Goal: Task Accomplishment & Management: Use online tool/utility

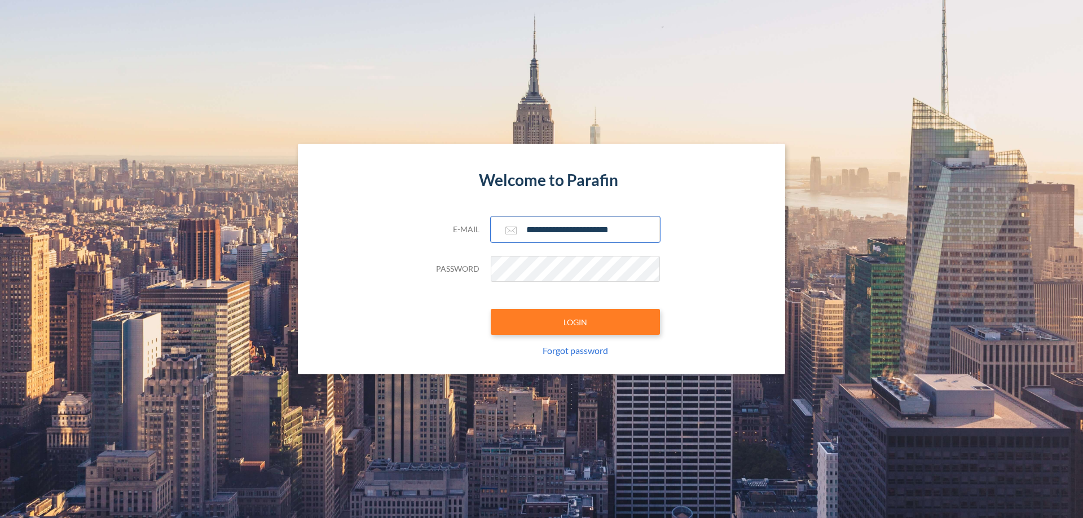
type input "**********"
click at [575, 322] on button "LOGIN" at bounding box center [575, 322] width 169 height 26
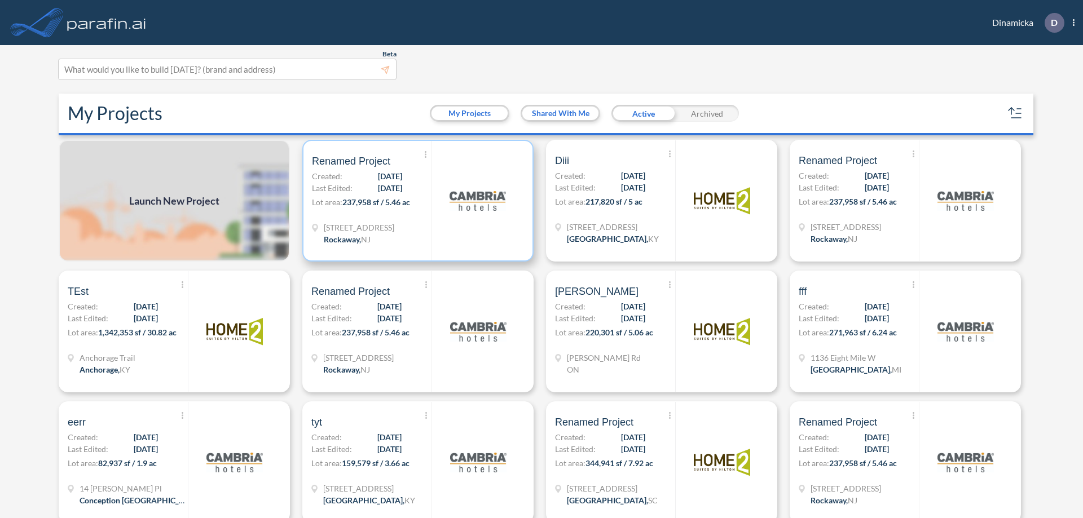
scroll to position [3, 0]
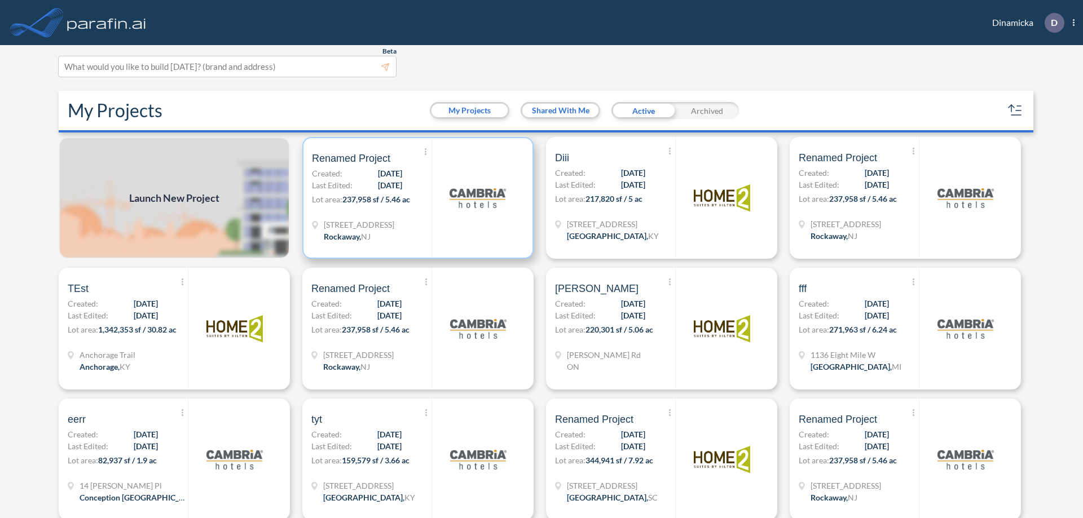
click at [416, 198] on p "Lot area: 237,958 sf / 5.46 ac" at bounding box center [372, 202] width 120 height 16
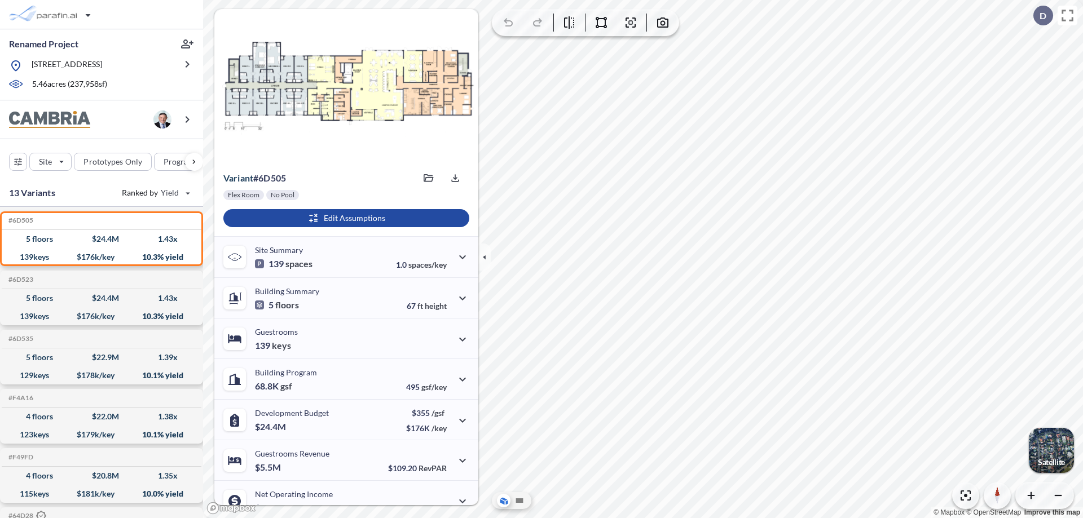
scroll to position [57, 0]
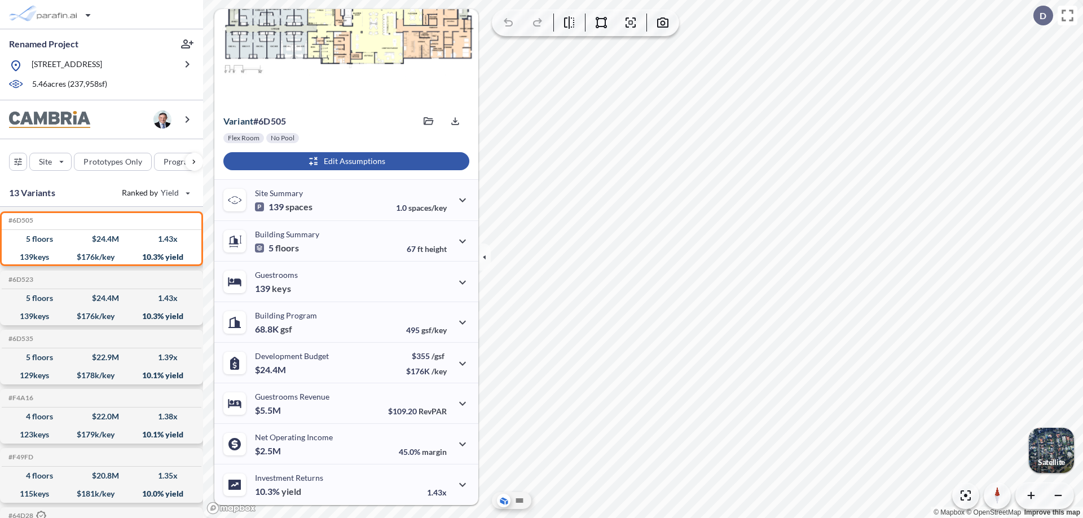
click at [345, 161] on div "button" at bounding box center [346, 161] width 246 height 18
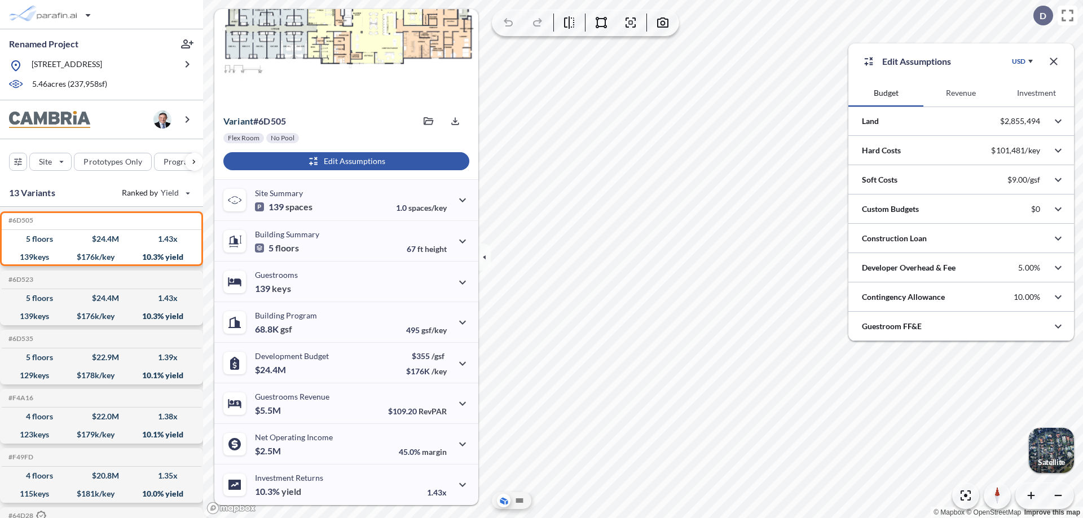
click at [961, 93] on button "Revenue" at bounding box center [961, 93] width 75 height 27
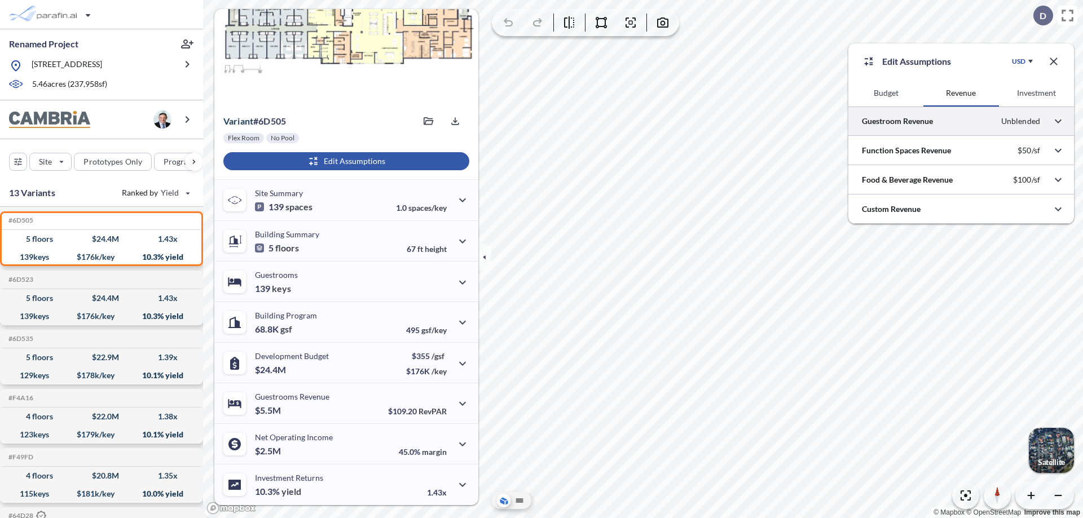
click at [961, 121] on div at bounding box center [962, 121] width 226 height 29
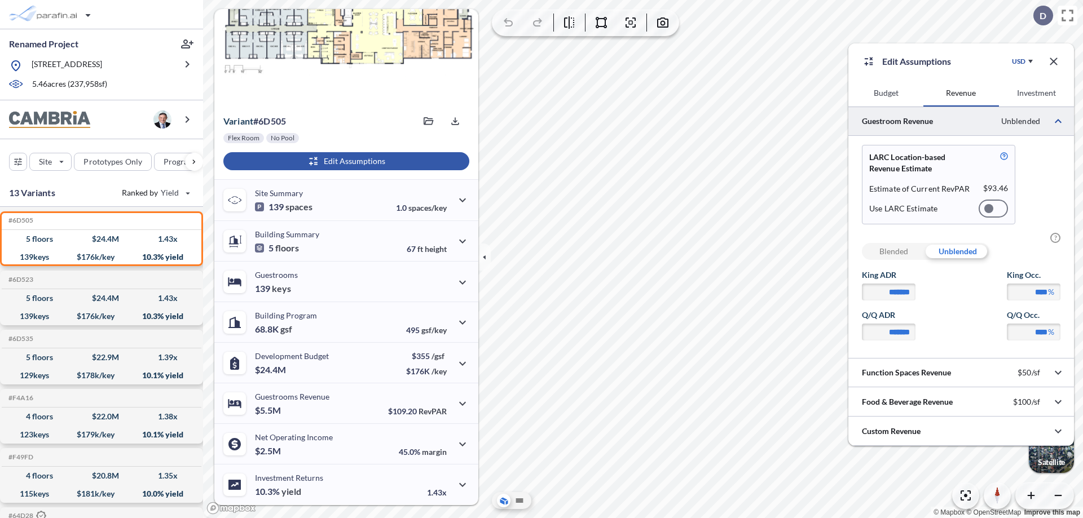
click at [994, 209] on div at bounding box center [993, 209] width 29 height 18
